Goal: Task Accomplishment & Management: Manage account settings

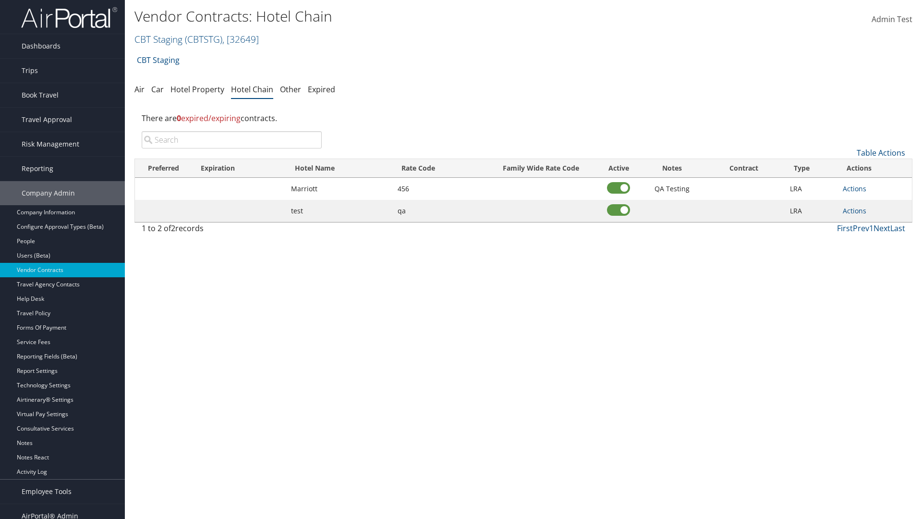
click at [231, 140] on input "search" at bounding box center [232, 139] width 180 height 17
type input "Marriott"
click at [854, 188] on link "Actions" at bounding box center [855, 188] width 24 height 9
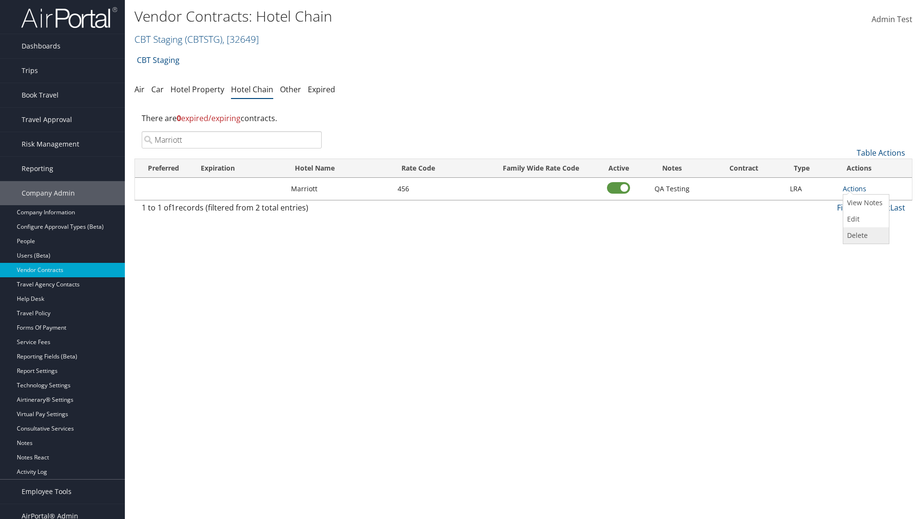
click at [865, 235] on link "Delete" at bounding box center [864, 235] width 43 height 16
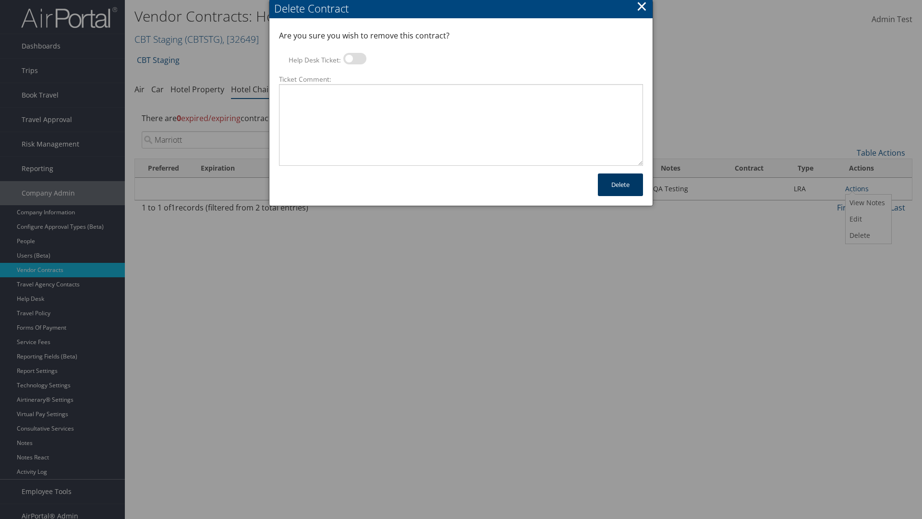
click at [620, 184] on button "Delete" at bounding box center [620, 184] width 45 height 23
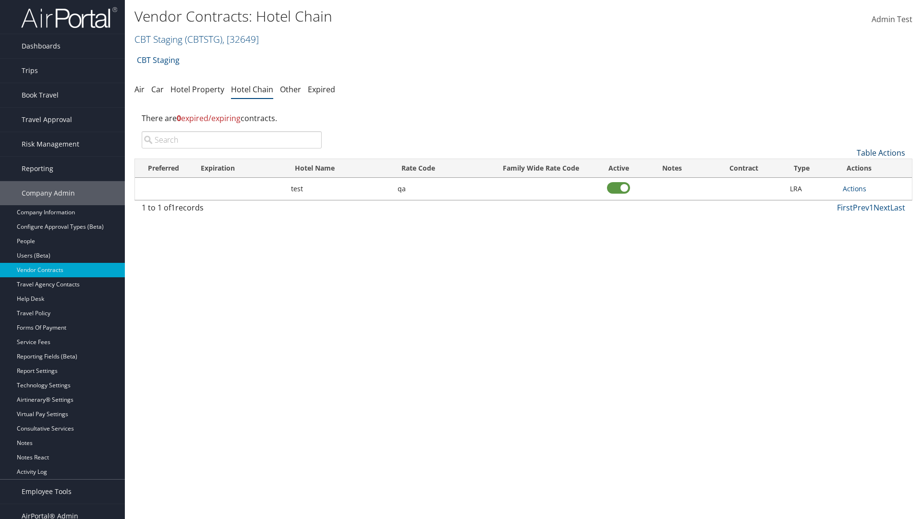
click at [881, 153] on link "Table Actions" at bounding box center [881, 152] width 49 height 11
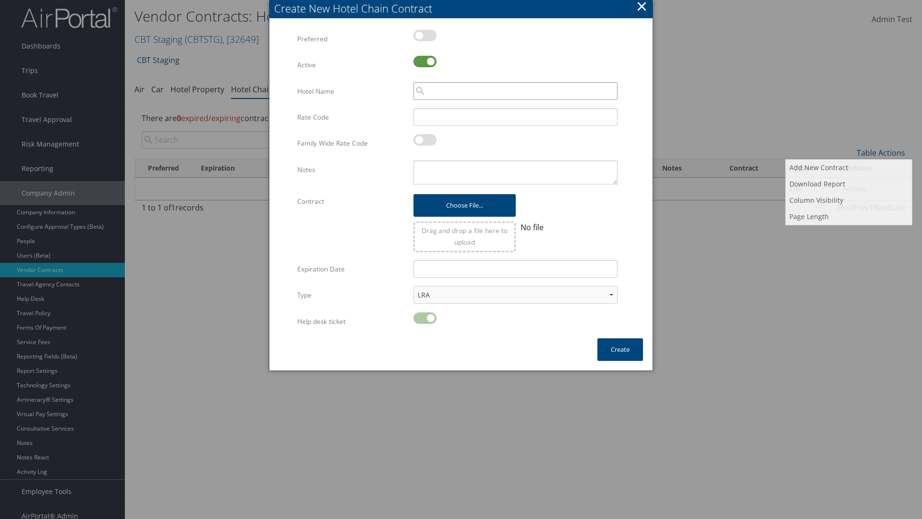
click at [515, 91] on input "search" at bounding box center [515, 91] width 204 height 18
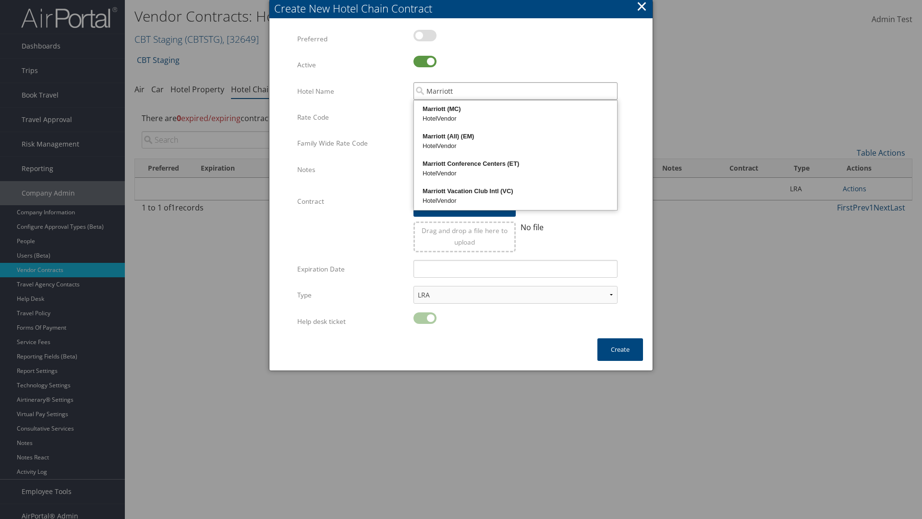
type input "Marriott"
type input "456"
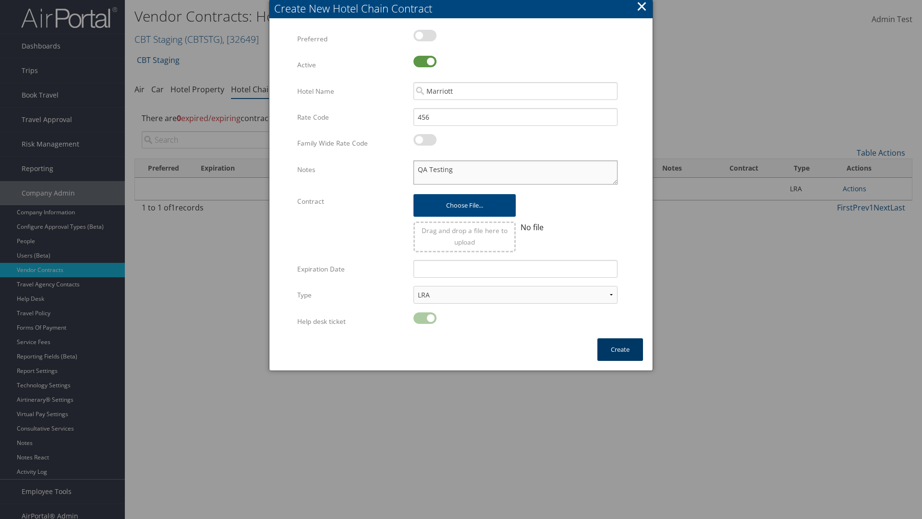
type textarea "QA Testing"
click at [620, 349] on button "Create" at bounding box center [620, 349] width 46 height 23
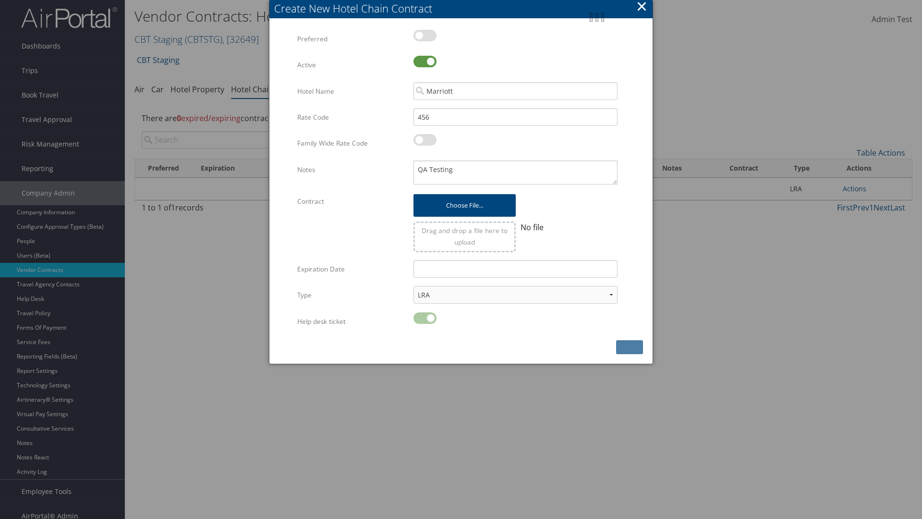
scroll to position [10, 0]
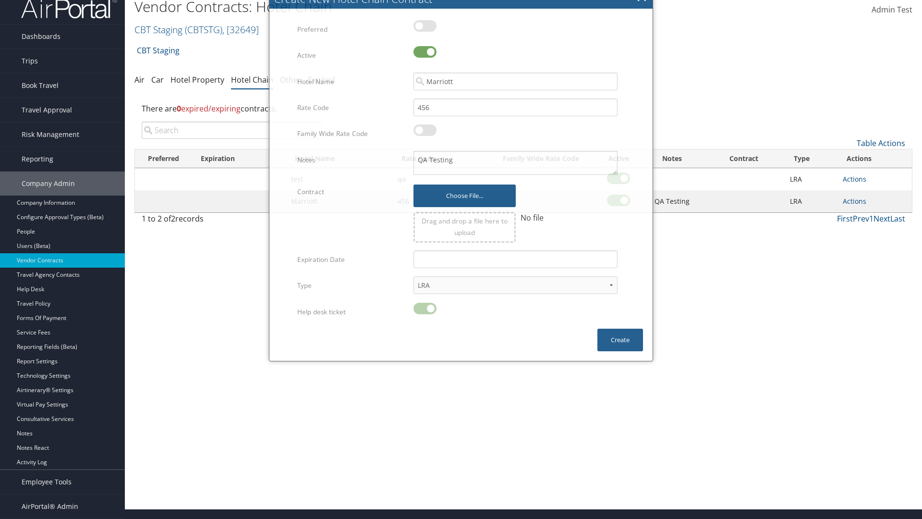
click at [231, 130] on input "search" at bounding box center [232, 129] width 180 height 17
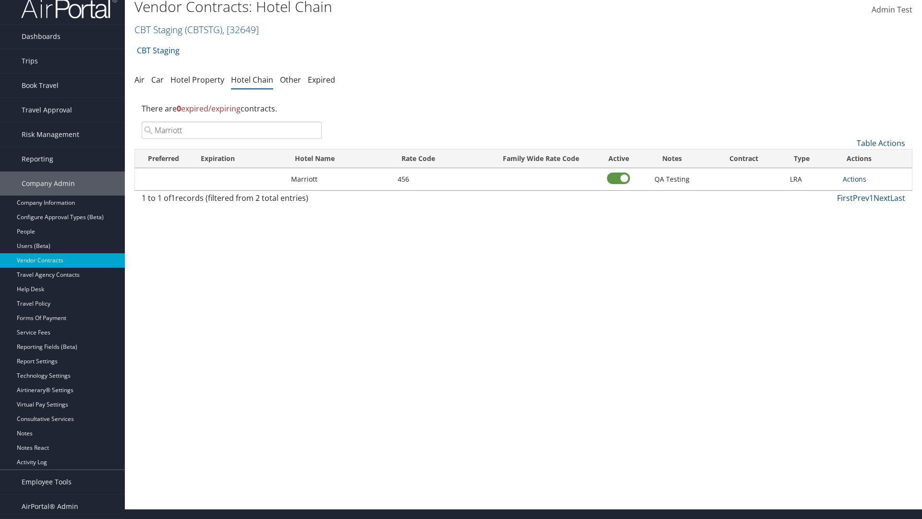
type input "Marriott"
click at [854, 179] on link "Actions" at bounding box center [855, 178] width 24 height 9
click at [865, 193] on link "View Notes" at bounding box center [864, 193] width 43 height 16
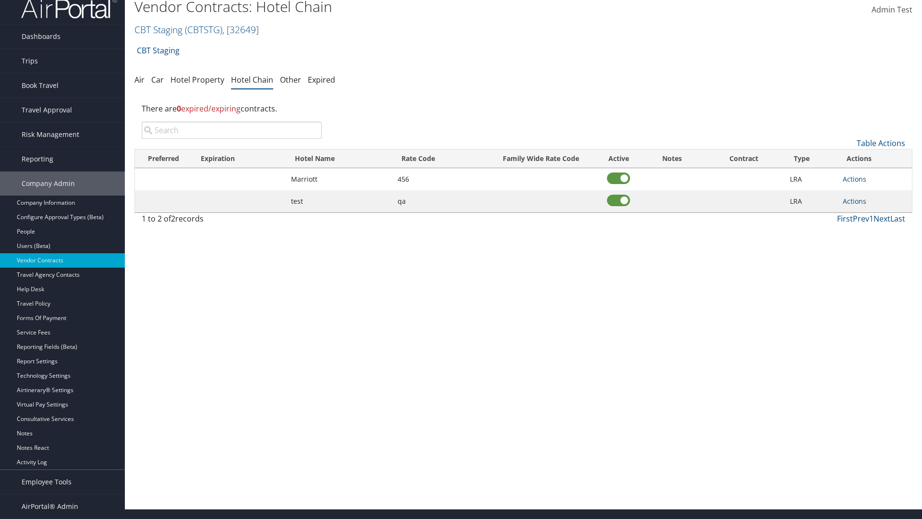
scroll to position [10, 0]
click at [231, 130] on input "search" at bounding box center [232, 129] width 180 height 17
type input "Marriott"
